Goal: Navigation & Orientation: Find specific page/section

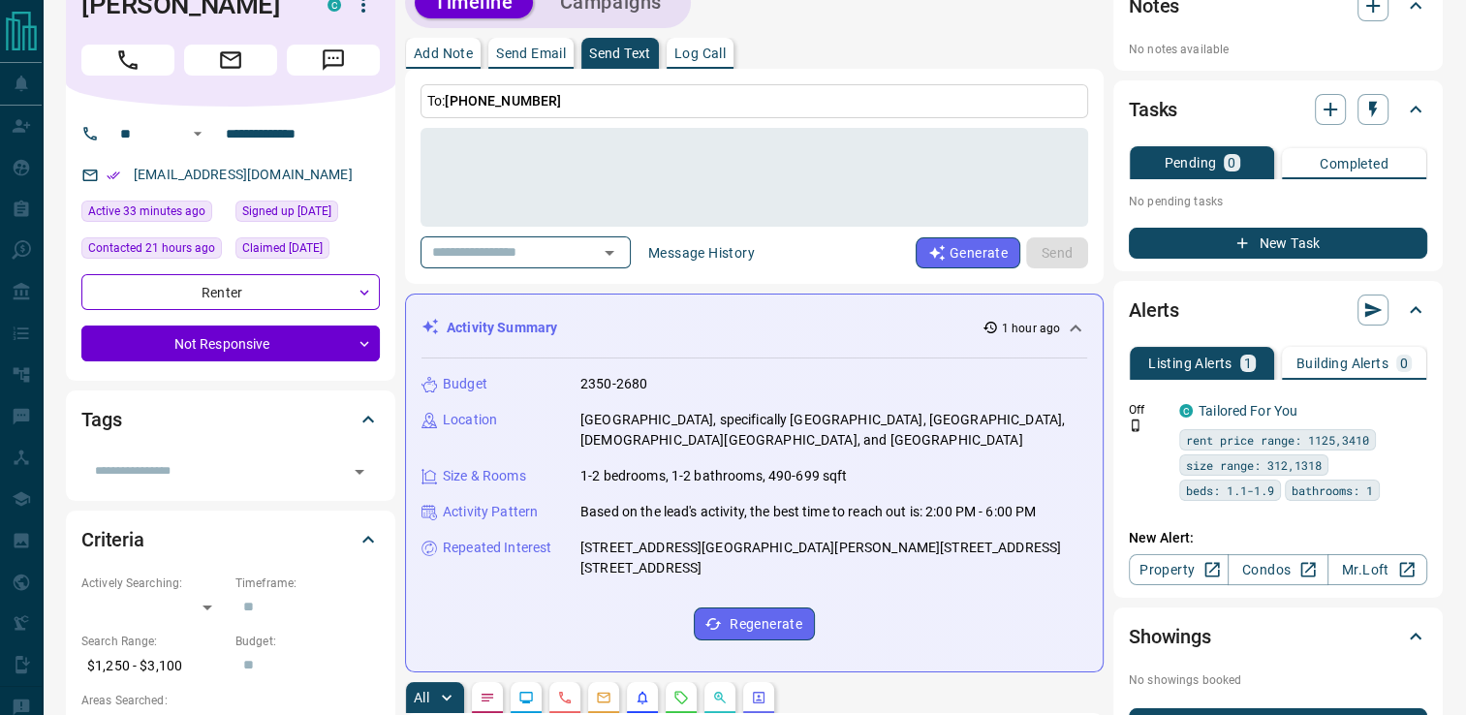
scroll to position [43, 0]
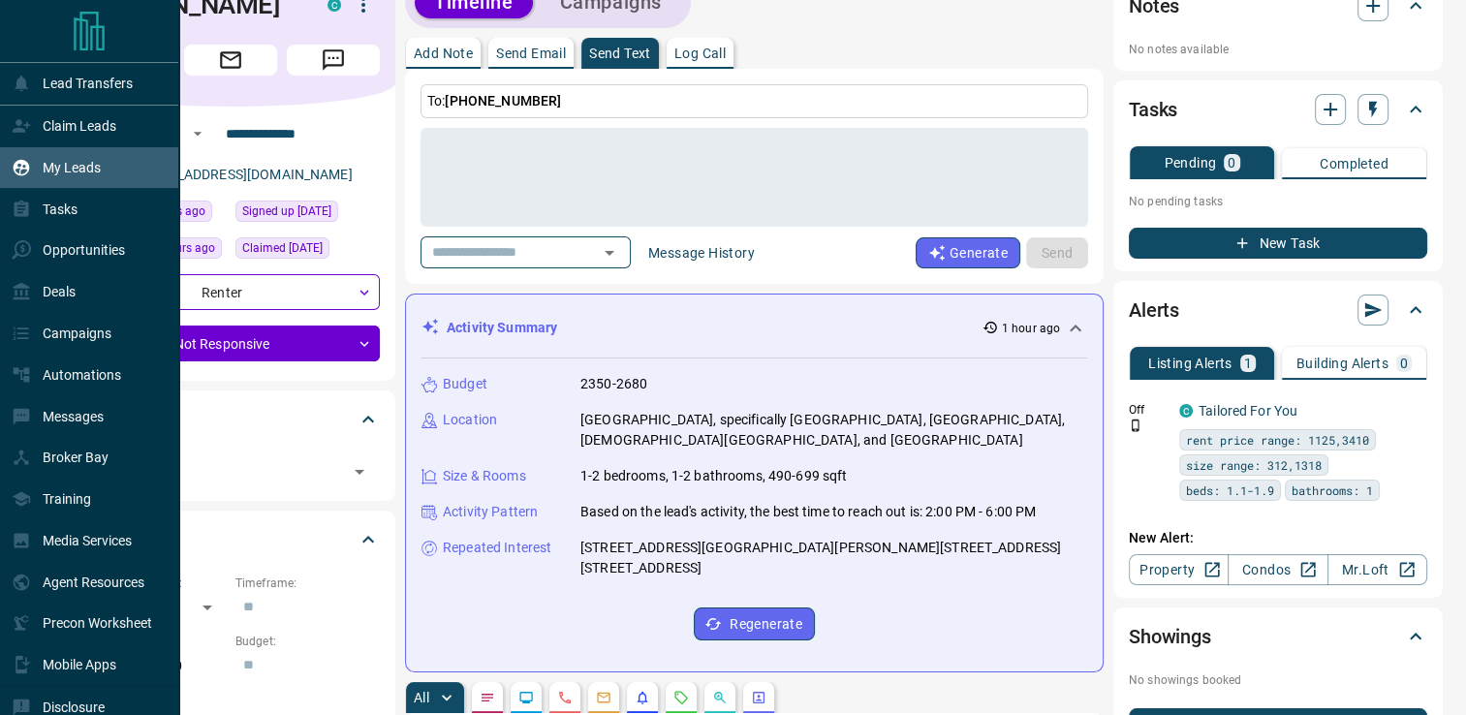
click at [64, 168] on p "My Leads" at bounding box center [72, 168] width 58 height 16
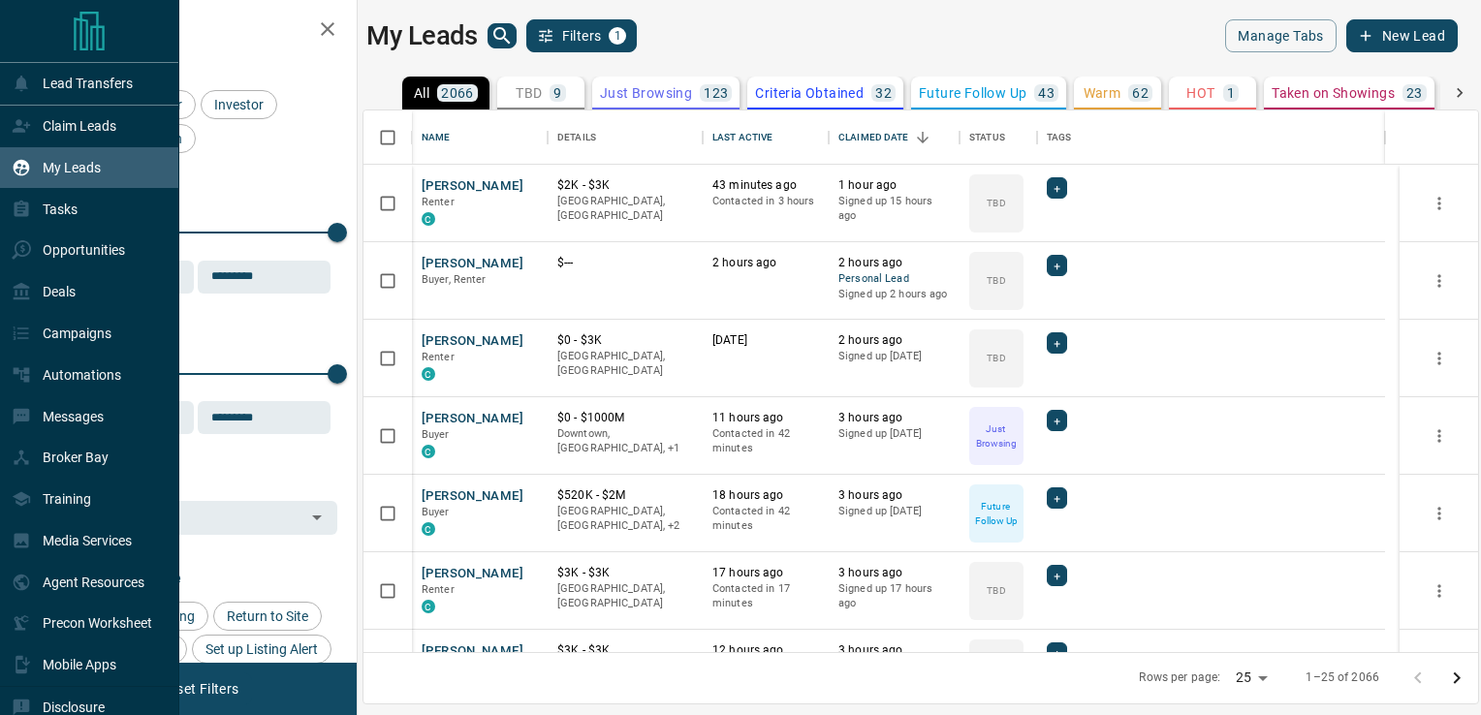
scroll to position [527, 1100]
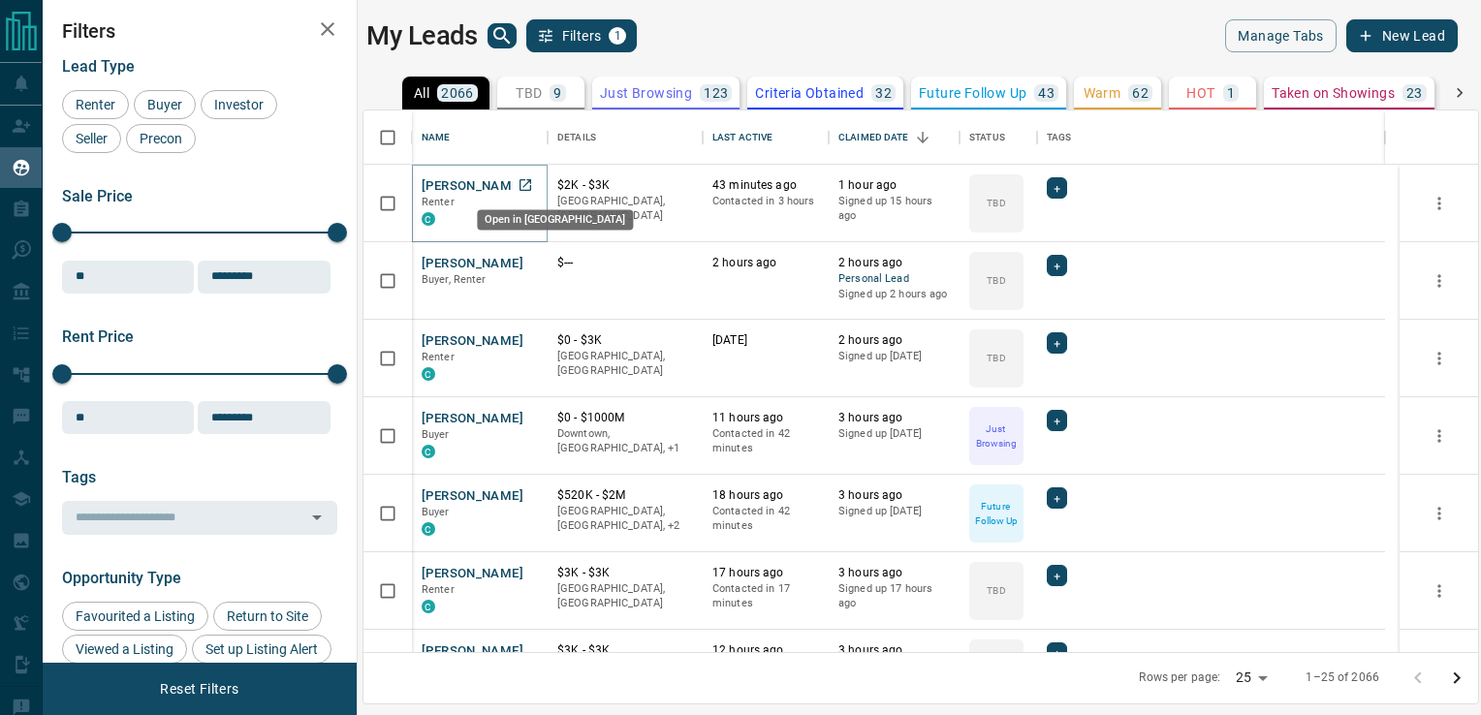
click at [523, 180] on icon "Open in New Tab" at bounding box center [525, 185] width 16 height 16
